Goal: Task Accomplishment & Management: Manage account settings

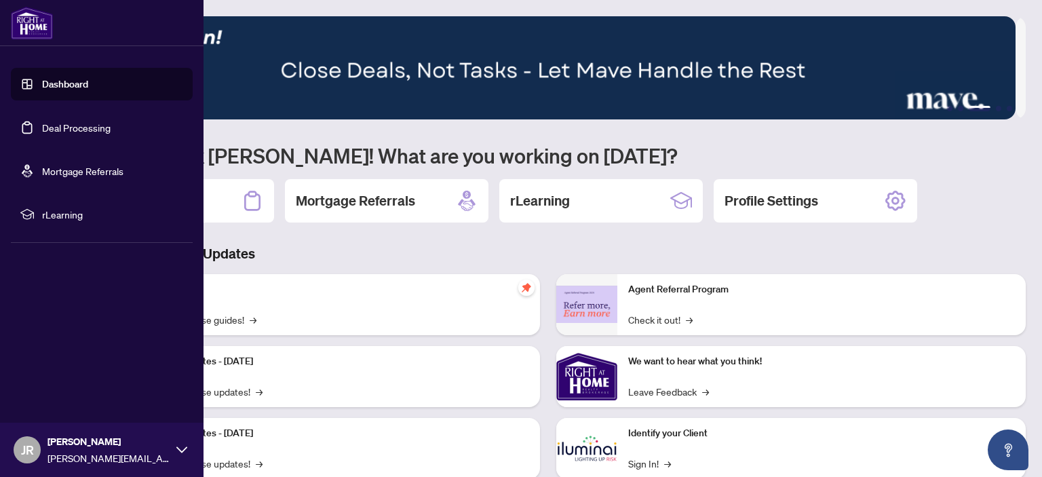
click at [42, 134] on link "Deal Processing" at bounding box center [76, 127] width 69 height 12
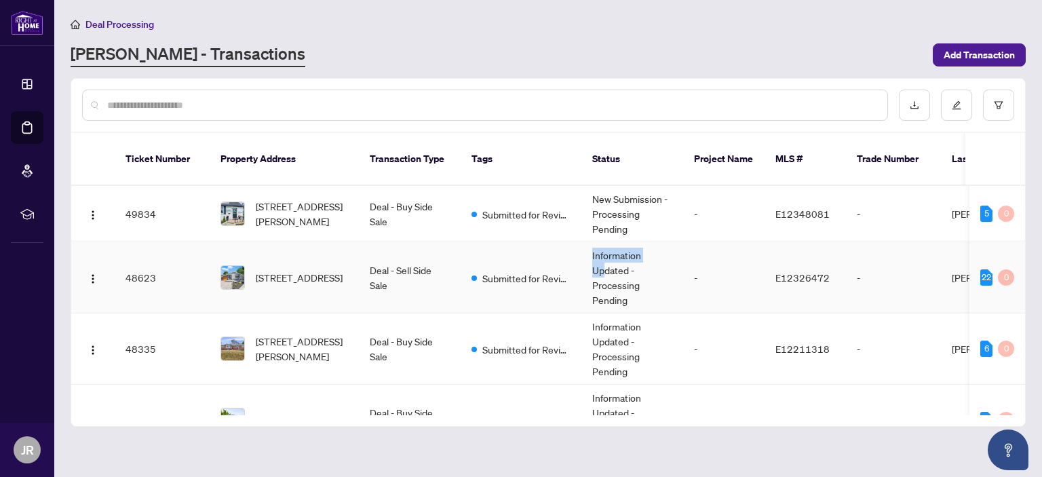
drag, startPoint x: 532, startPoint y: 267, endPoint x: 609, endPoint y: 245, distance: 79.7
click at [608, 246] on tr "48623 [STREET_ADDRESS] Deal - Sell Side Sale Submitted for Review Information U…" at bounding box center [741, 277] width 1340 height 71
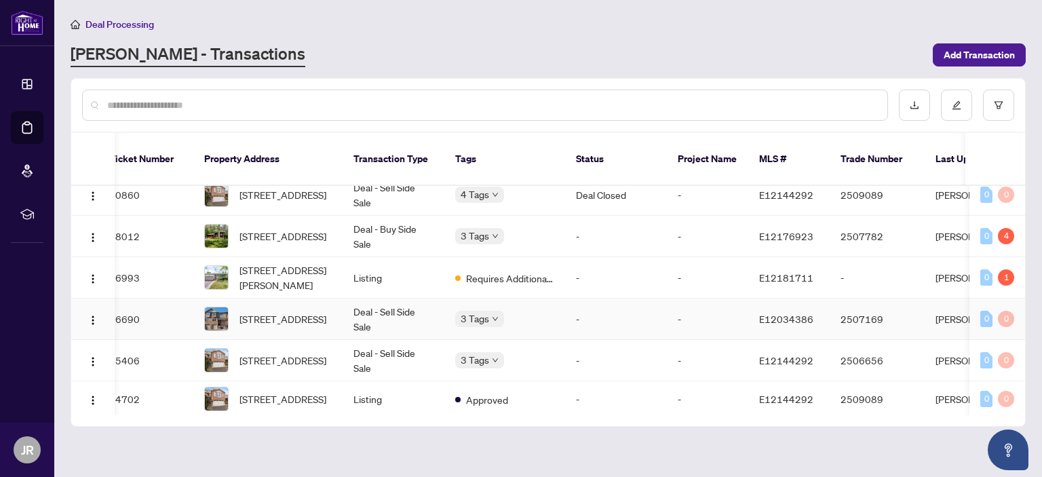
scroll to position [410, 16]
click at [494, 270] on span "Requires Additional Docs" at bounding box center [510, 277] width 88 height 15
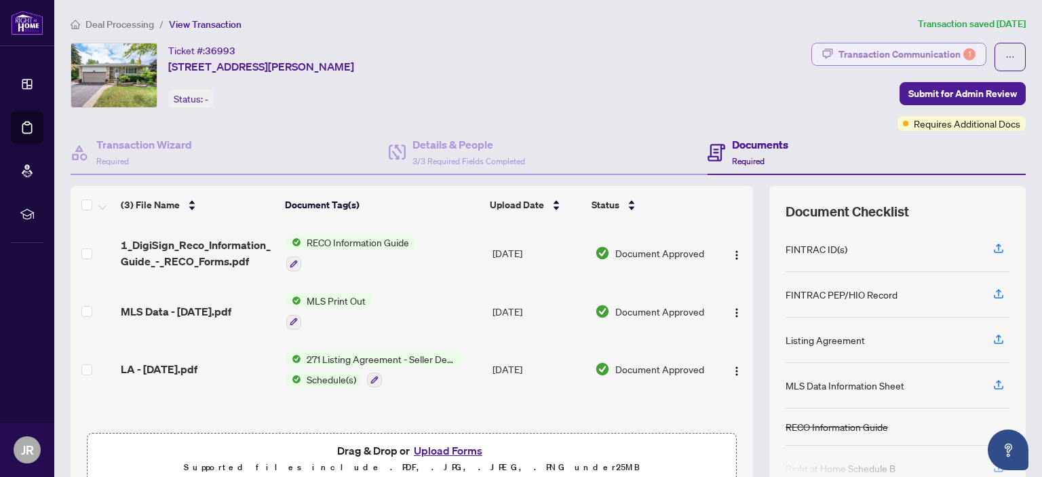
click at [915, 56] on div "Transaction Communication 1" at bounding box center [907, 54] width 137 height 22
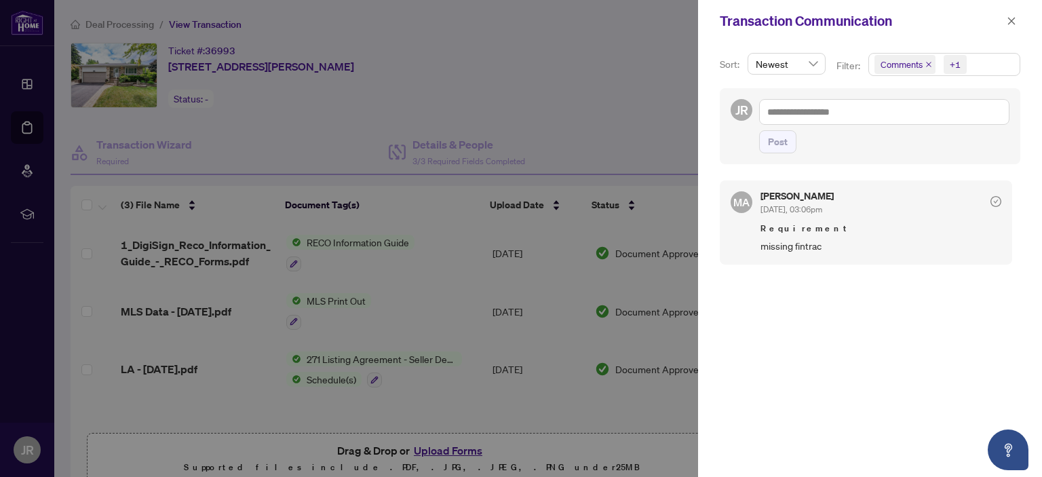
click at [410, 78] on div at bounding box center [521, 238] width 1042 height 477
